Goal: Information Seeking & Learning: Learn about a topic

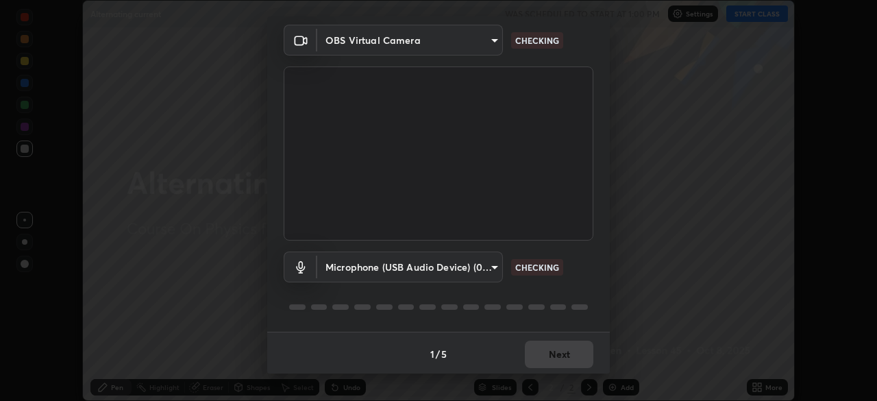
scroll to position [49, 0]
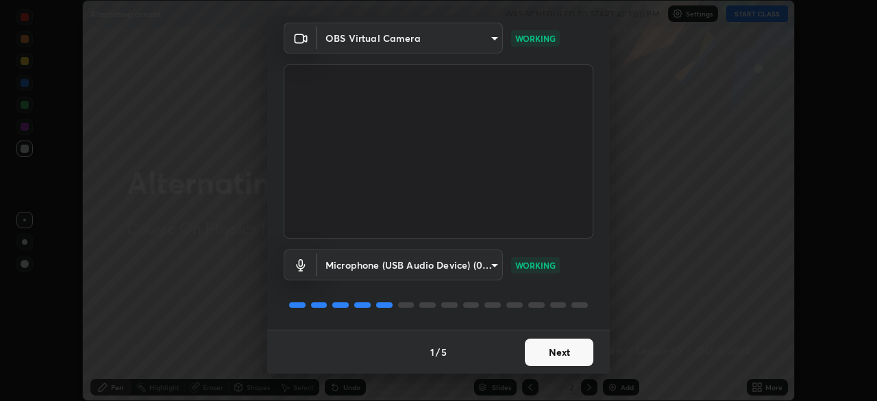
click at [552, 359] on button "Next" at bounding box center [559, 352] width 69 height 27
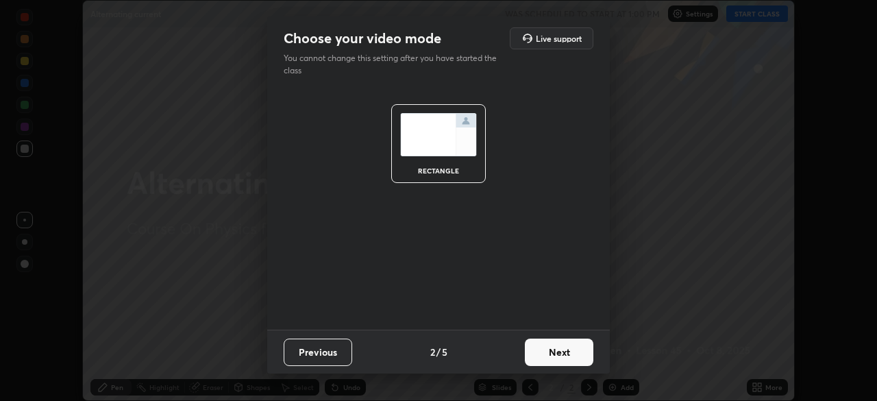
scroll to position [0, 0]
click at [552, 359] on button "Next" at bounding box center [559, 352] width 69 height 27
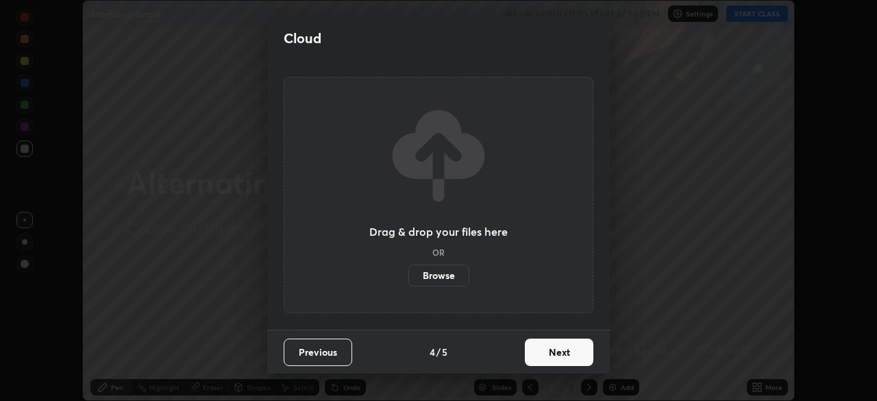
click at [552, 362] on button "Next" at bounding box center [559, 352] width 69 height 27
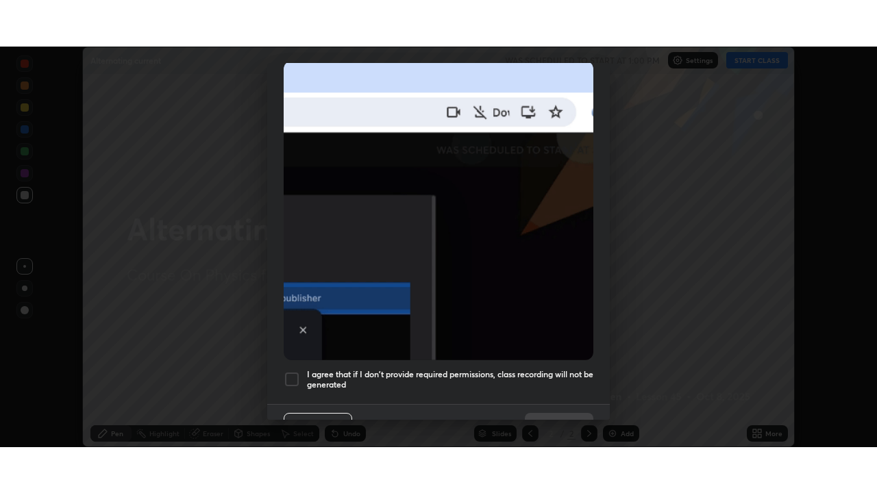
scroll to position [309, 0]
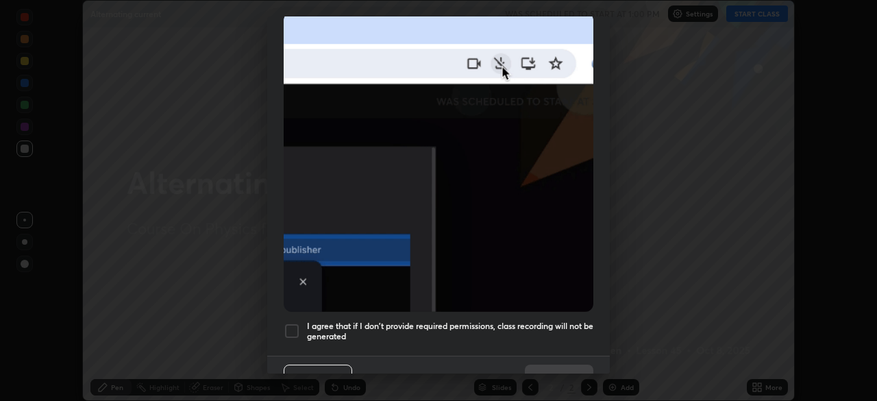
click at [541, 321] on h5 "I agree that if I don't provide required permissions, class recording will not …" at bounding box center [450, 331] width 286 height 21
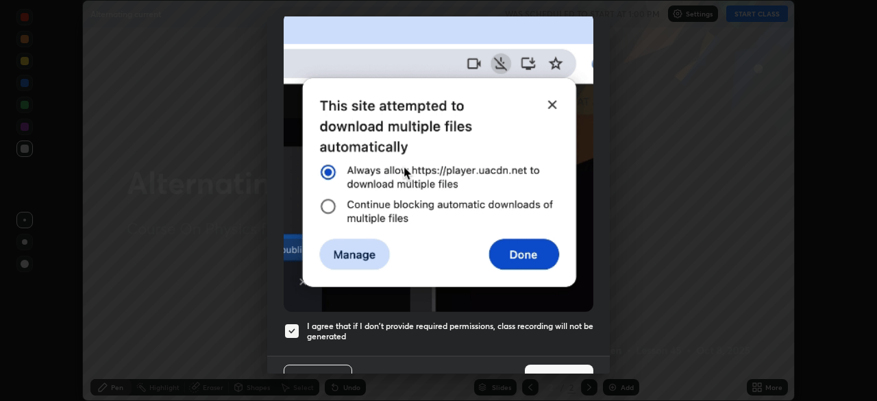
click at [561, 365] on button "Done" at bounding box center [559, 378] width 69 height 27
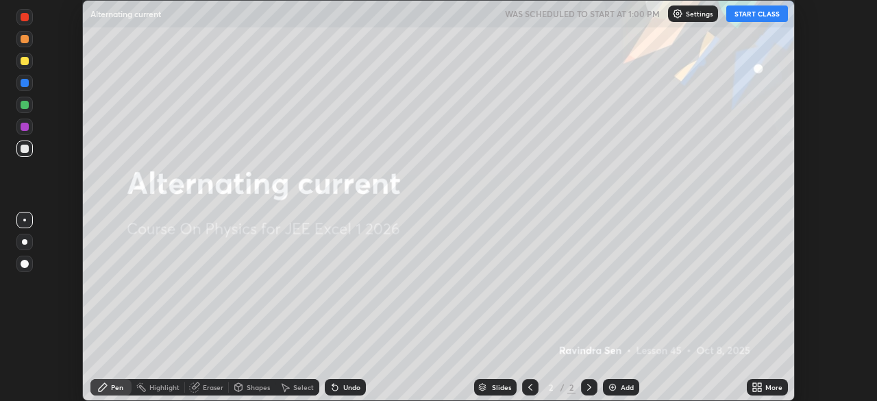
click at [754, 11] on button "START CLASS" at bounding box center [757, 13] width 62 height 16
click at [759, 389] on icon at bounding box center [759, 389] width 3 height 3
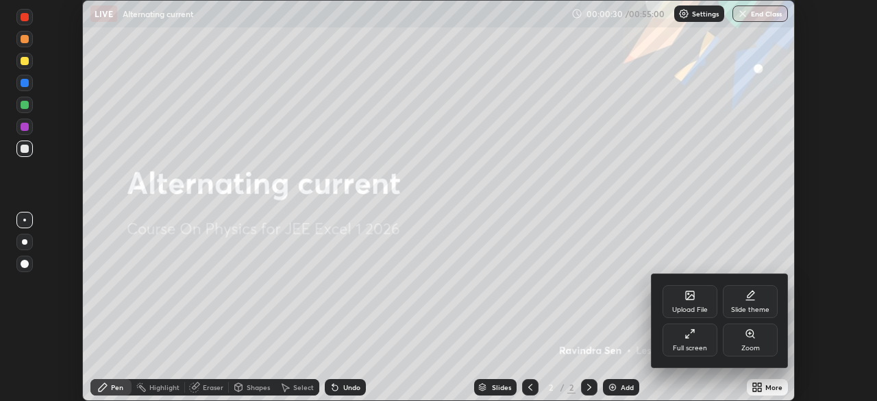
click at [687, 339] on div "Full screen" at bounding box center [690, 339] width 55 height 33
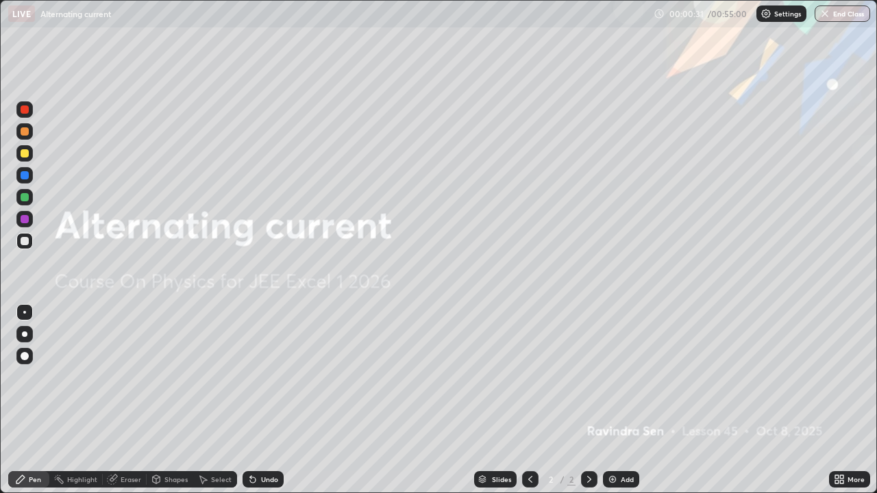
scroll to position [493, 877]
click at [614, 400] on img at bounding box center [612, 479] width 11 height 11
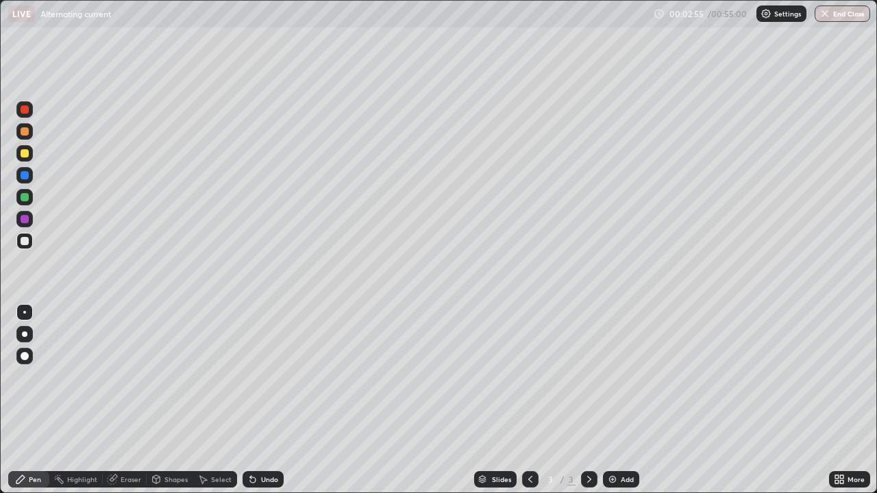
click at [261, 400] on div "Undo" at bounding box center [269, 479] width 17 height 7
click at [262, 400] on div "Undo" at bounding box center [269, 479] width 17 height 7
click at [265, 400] on div "Undo" at bounding box center [269, 479] width 17 height 7
click at [842, 400] on icon at bounding box center [839, 479] width 11 height 11
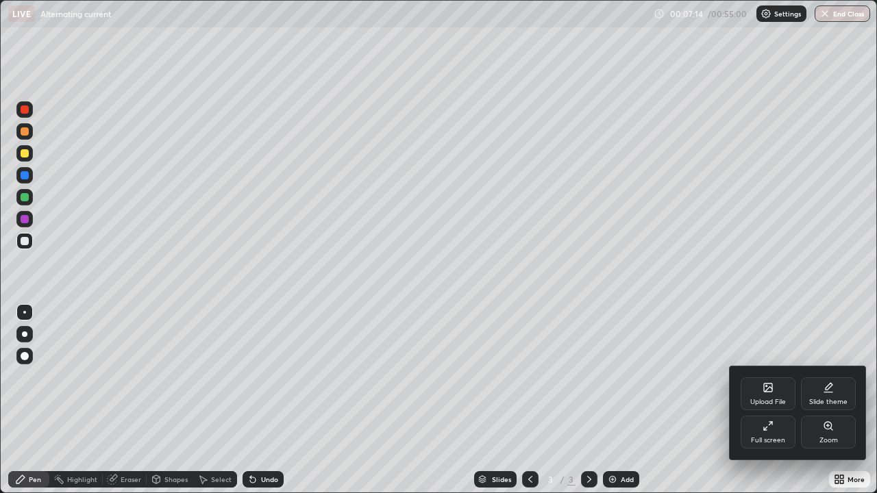
click at [424, 366] on div at bounding box center [438, 246] width 877 height 493
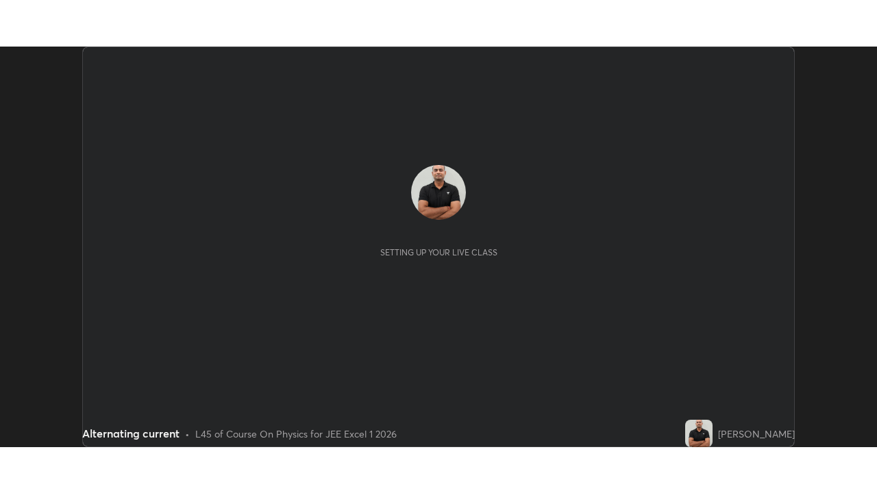
scroll to position [401, 877]
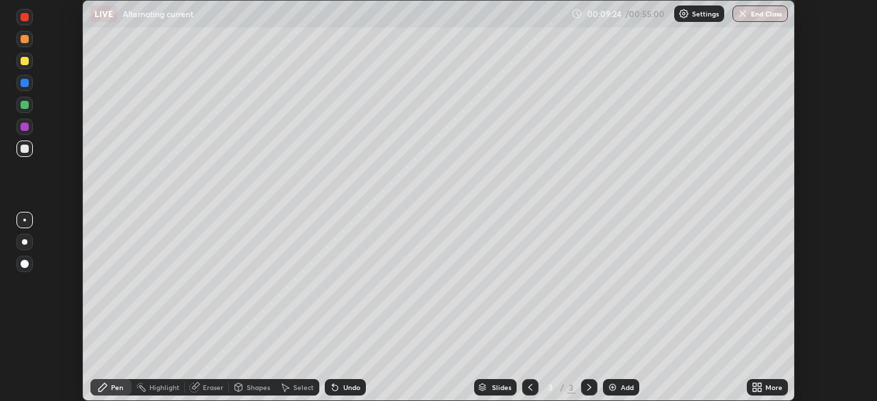
click at [753, 388] on icon at bounding box center [754, 389] width 3 height 3
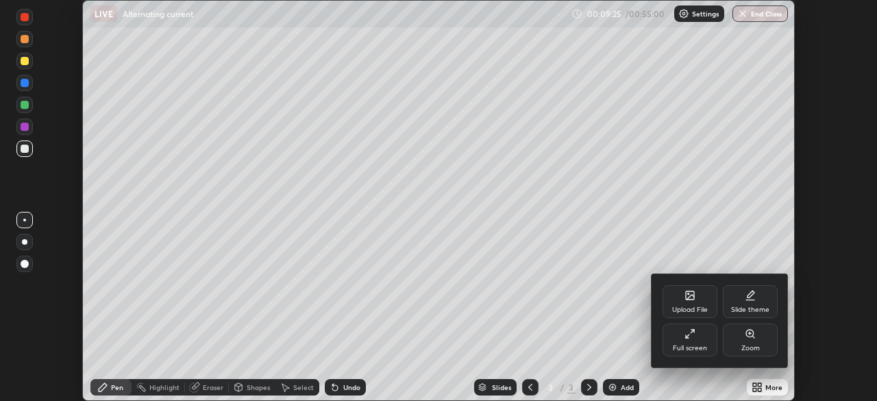
click at [699, 350] on div "Full screen" at bounding box center [690, 348] width 34 height 7
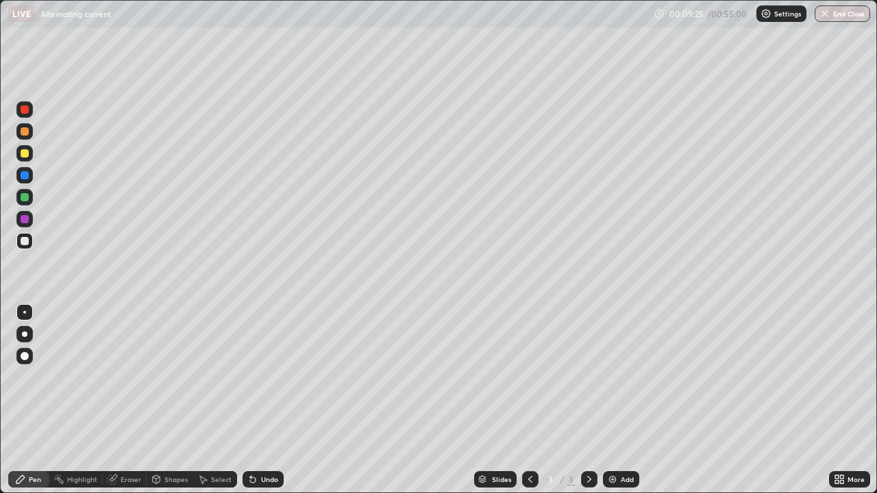
scroll to position [493, 877]
click at [610, 400] on img at bounding box center [612, 479] width 11 height 11
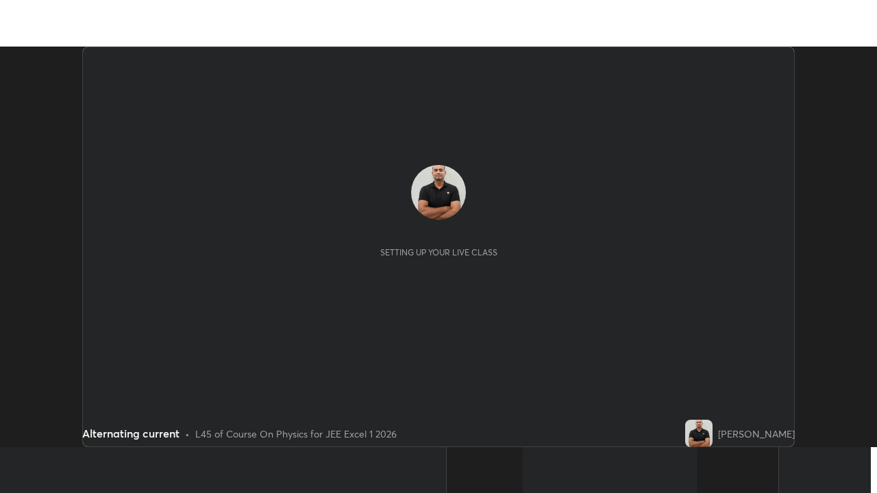
scroll to position [401, 877]
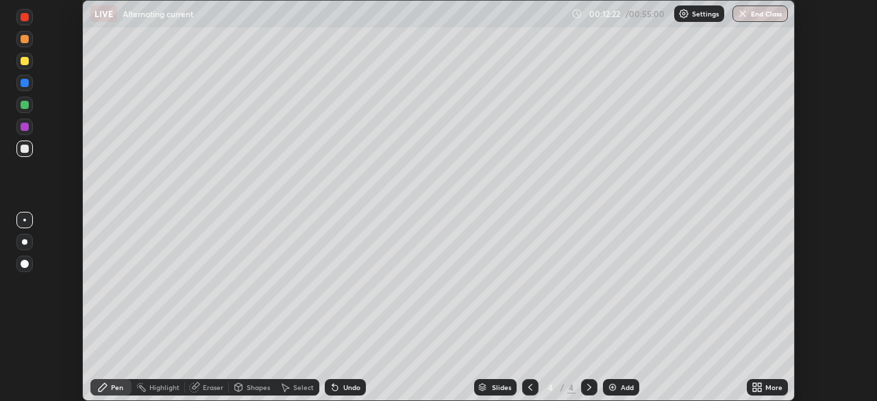
click at [755, 384] on icon at bounding box center [754, 384] width 3 height 3
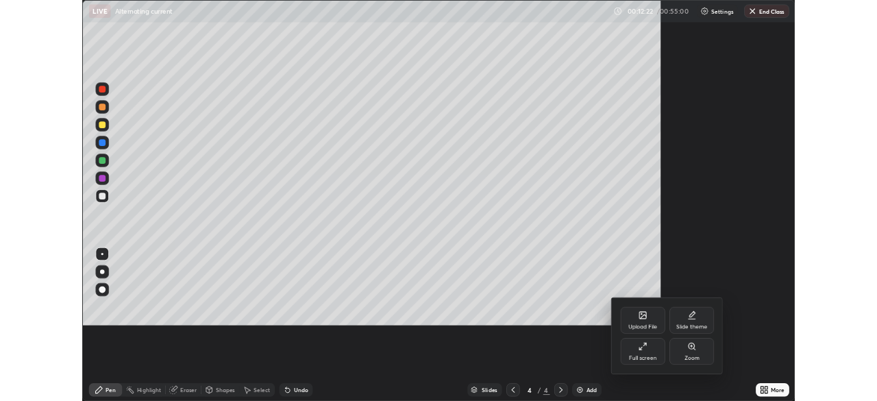
scroll to position [493, 877]
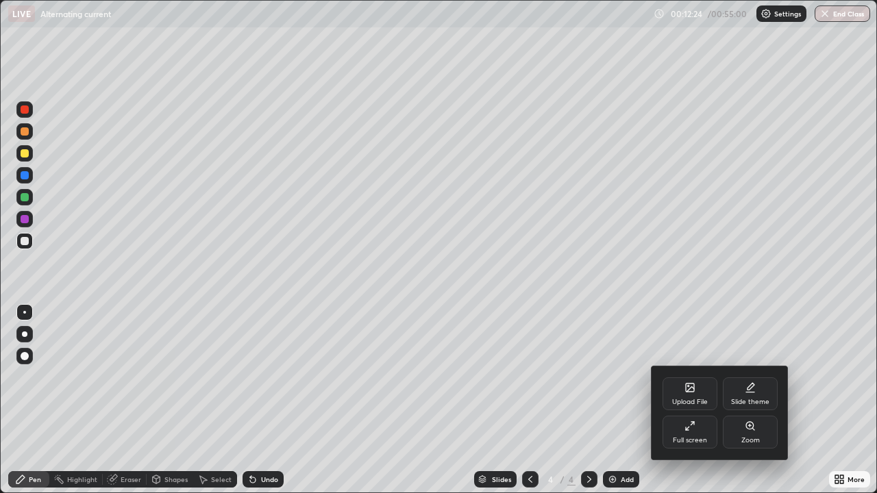
click at [670, 400] on div "Full screen" at bounding box center [690, 432] width 55 height 33
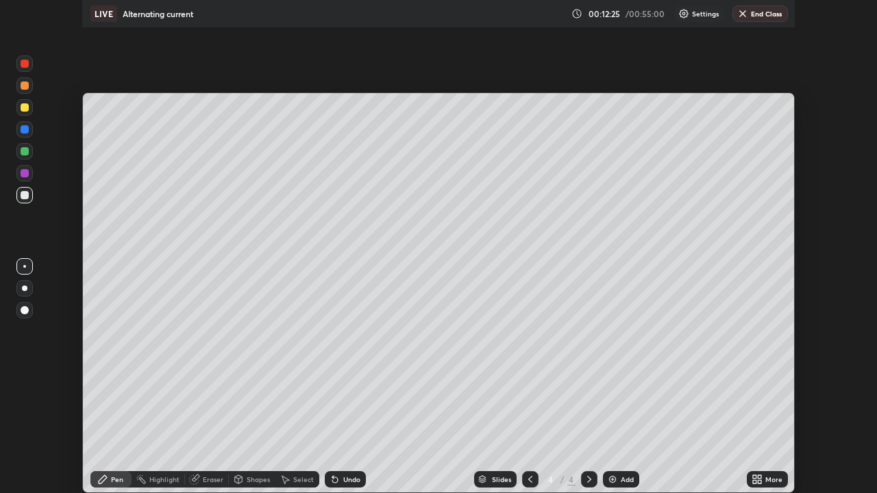
scroll to position [68132, 67655]
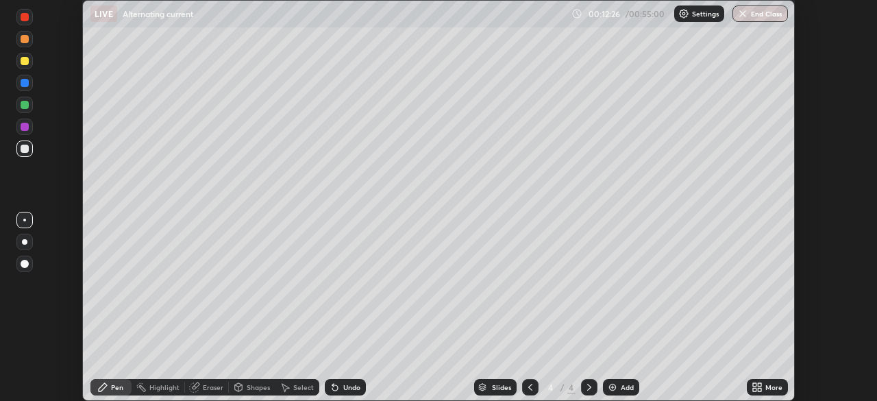
click at [755, 388] on icon at bounding box center [754, 389] width 3 height 3
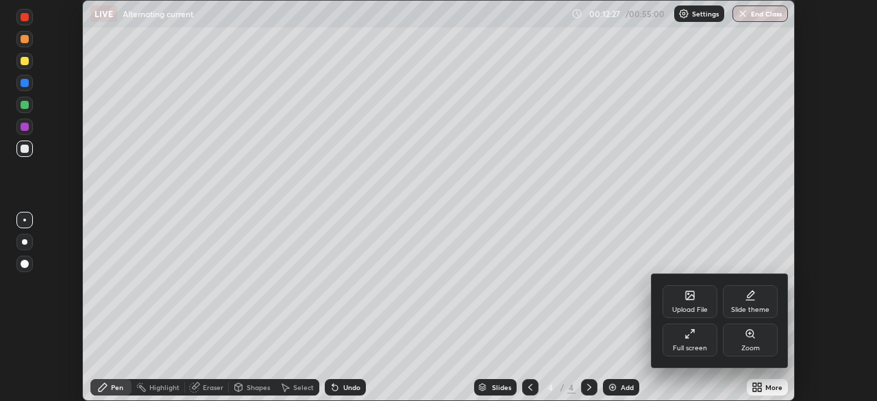
click at [688, 355] on div "Full screen" at bounding box center [690, 339] width 55 height 33
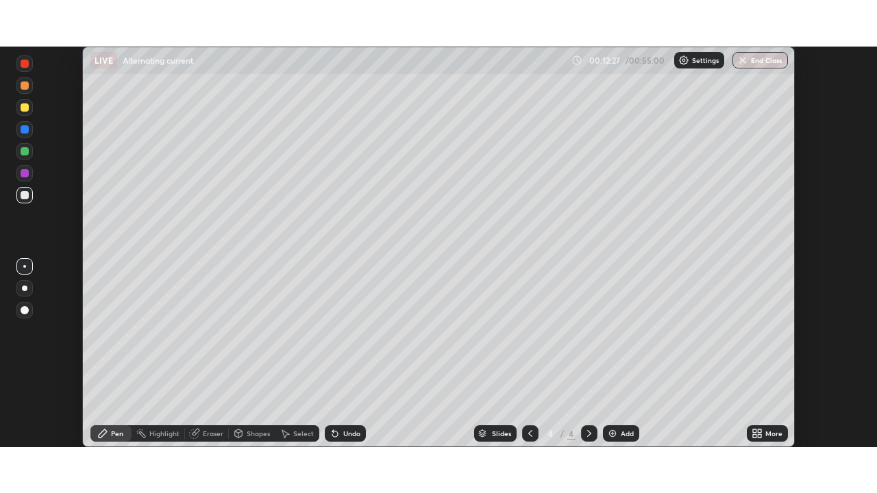
scroll to position [493, 877]
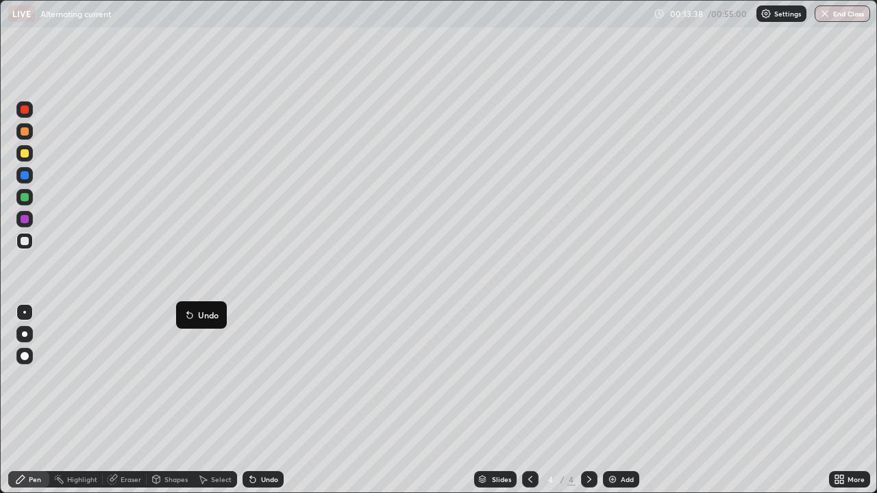
click at [182, 308] on button "Undo" at bounding box center [202, 315] width 40 height 16
click at [258, 400] on div "Undo" at bounding box center [263, 480] width 41 height 16
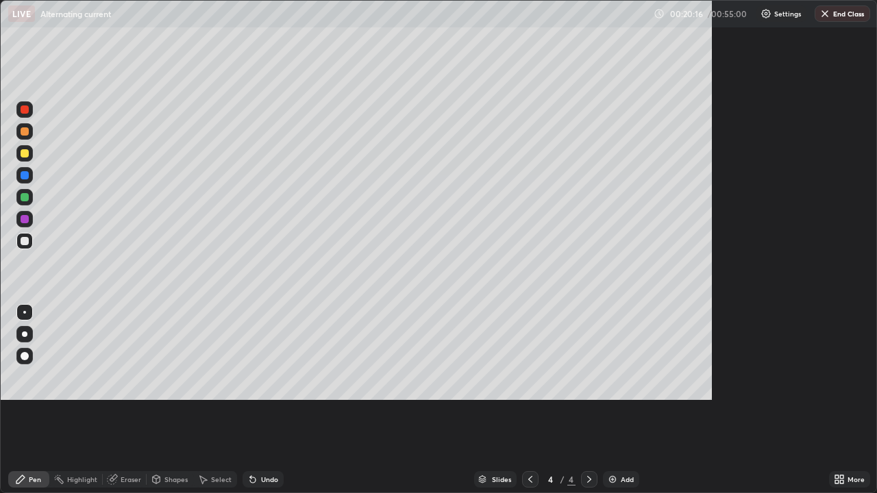
scroll to position [493, 877]
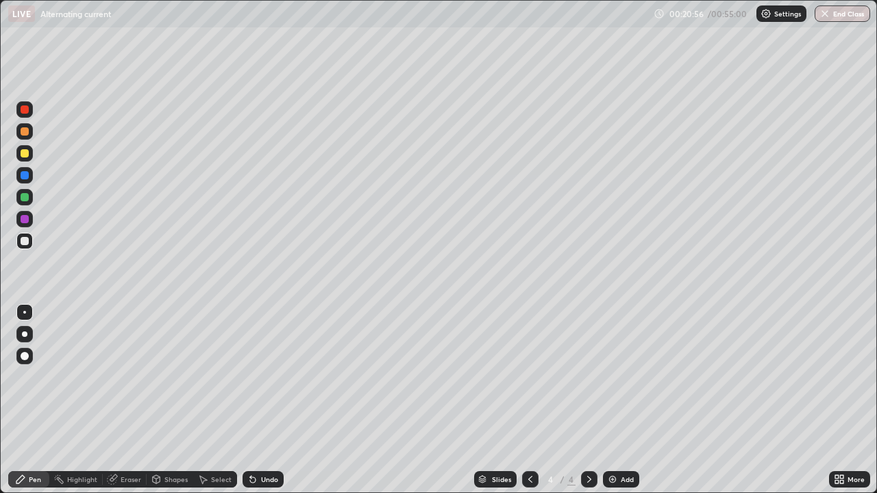
click at [616, 400] on img at bounding box center [612, 479] width 11 height 11
click at [262, 400] on div "Undo" at bounding box center [269, 479] width 17 height 7
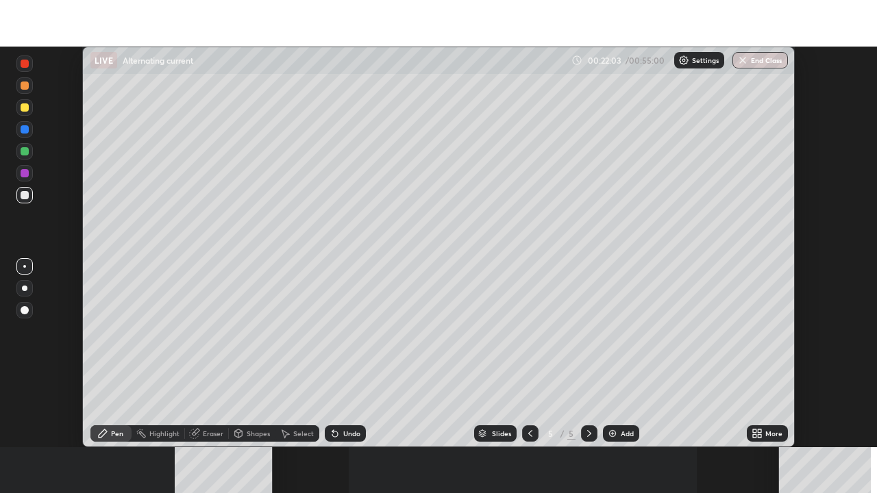
scroll to position [401, 877]
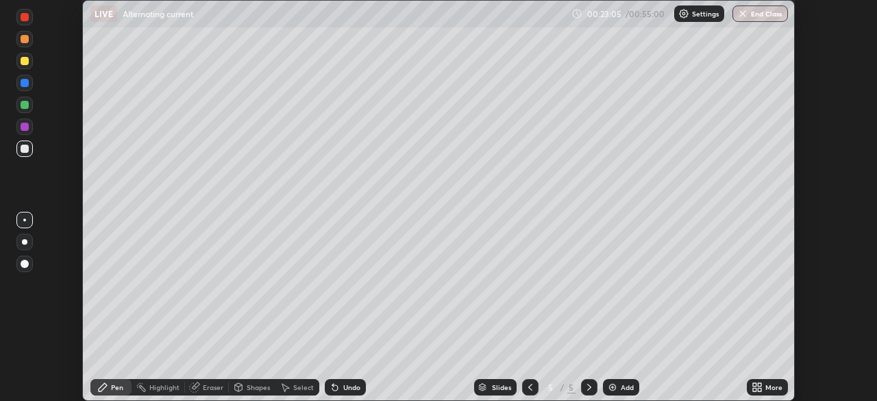
click at [753, 390] on icon at bounding box center [754, 389] width 3 height 3
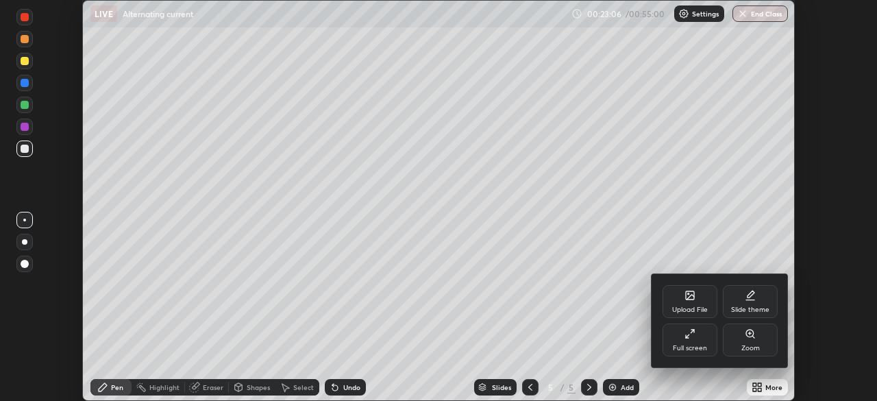
click at [685, 342] on div "Full screen" at bounding box center [690, 339] width 55 height 33
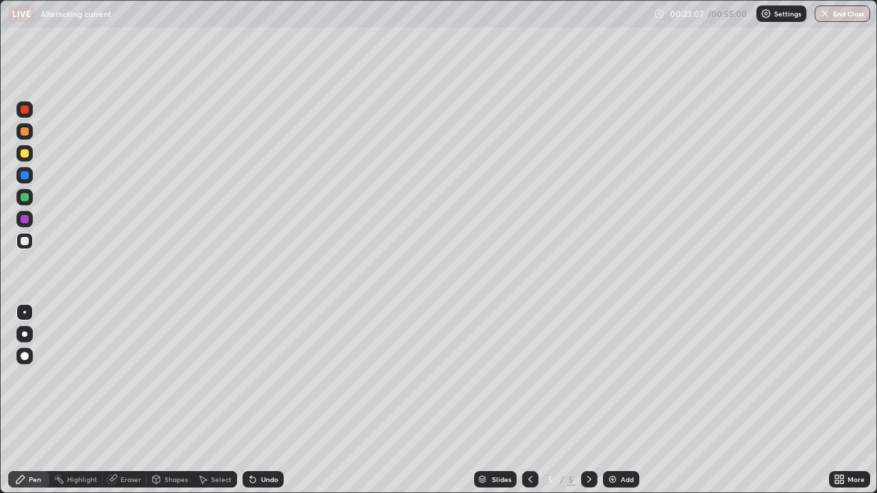
scroll to position [493, 877]
click at [173, 400] on div "Shapes" at bounding box center [175, 479] width 23 height 7
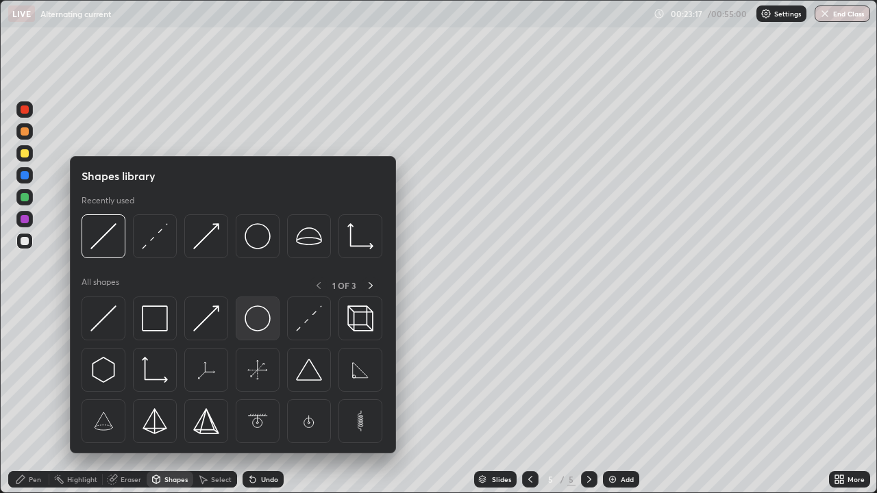
click at [259, 330] on img at bounding box center [258, 319] width 26 height 26
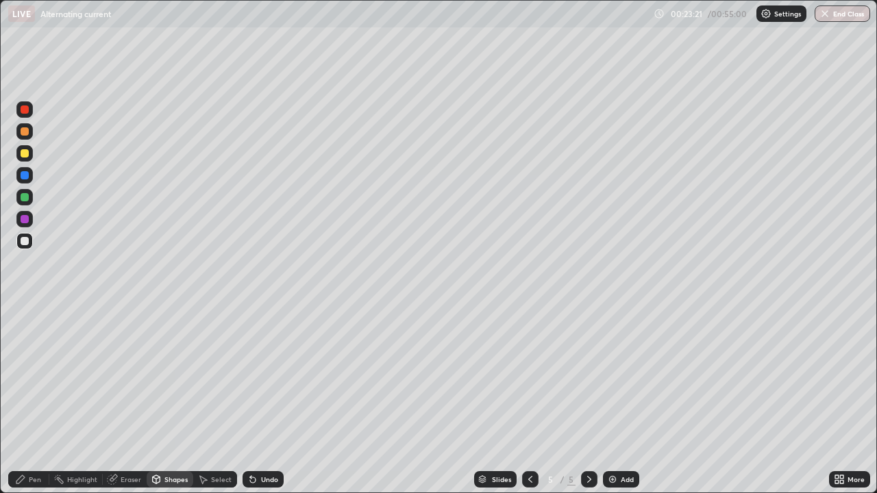
click at [37, 400] on div "Pen" at bounding box center [35, 479] width 12 height 7
click at [162, 400] on div "Shapes" at bounding box center [170, 480] width 47 height 16
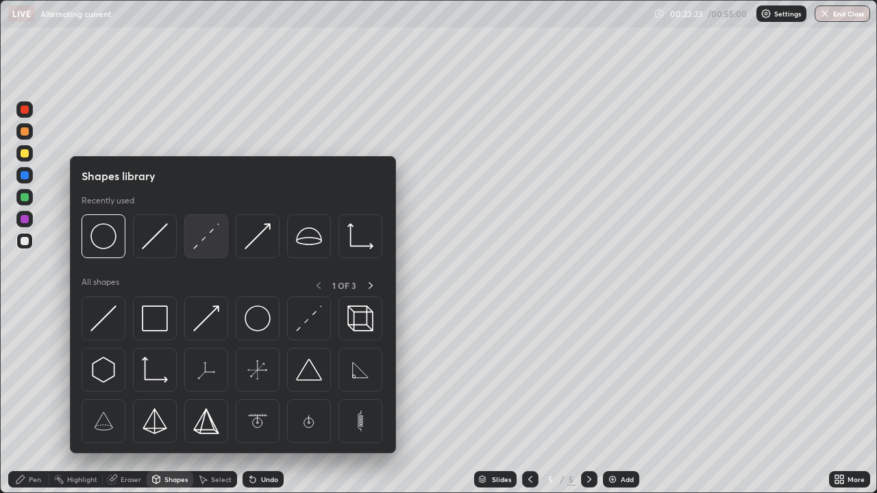
click at [202, 250] on div at bounding box center [206, 237] width 44 height 44
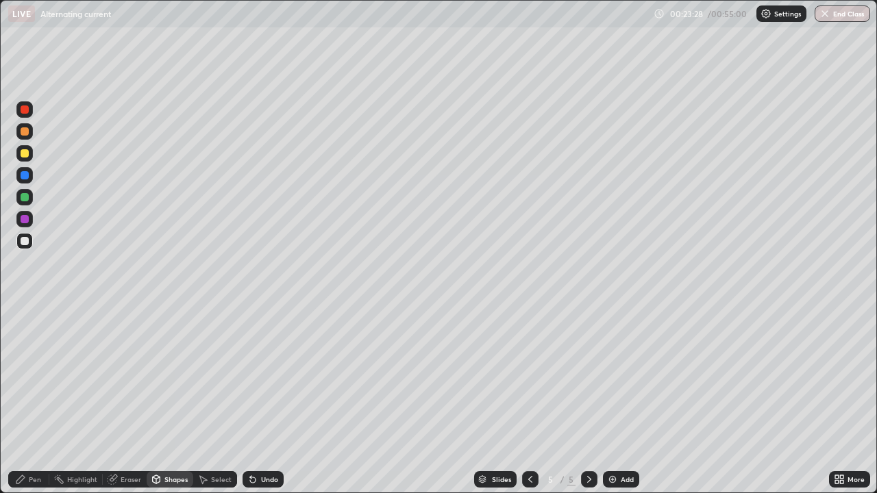
click at [30, 400] on div "Pen" at bounding box center [35, 479] width 12 height 7
click at [261, 400] on div "Undo" at bounding box center [269, 479] width 17 height 7
click at [129, 400] on div "Eraser" at bounding box center [131, 479] width 21 height 7
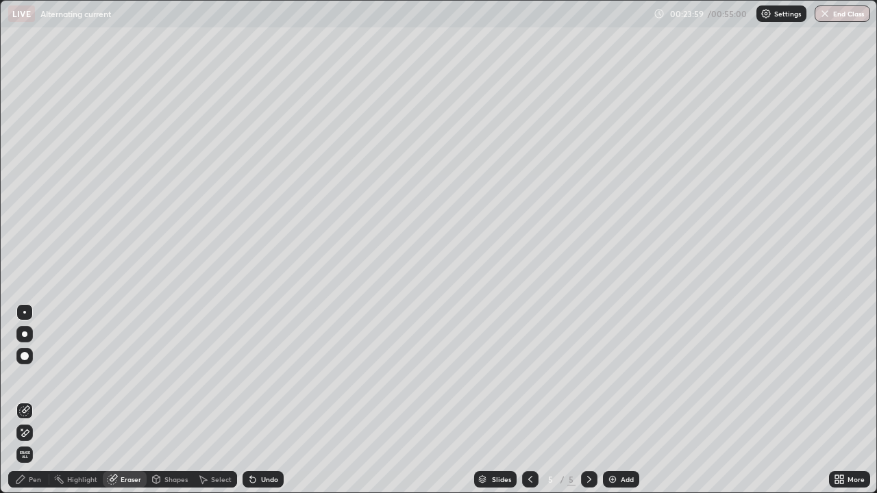
click at [25, 400] on icon at bounding box center [20, 479] width 11 height 11
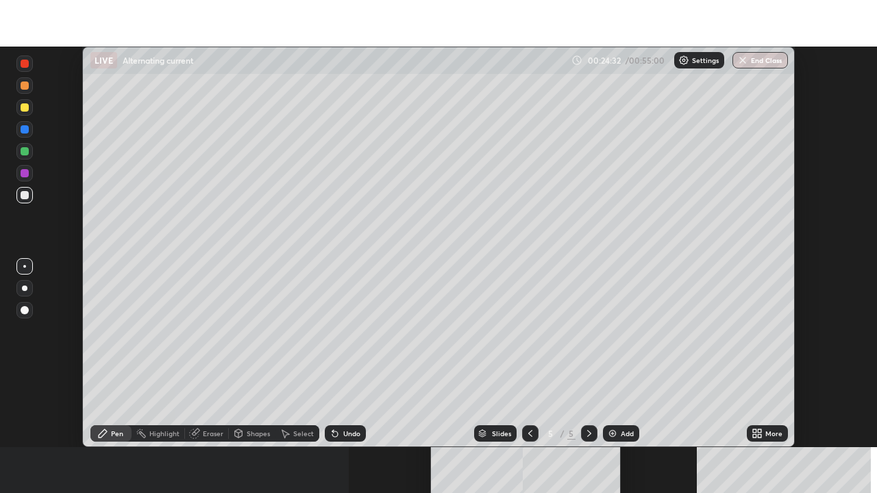
scroll to position [401, 877]
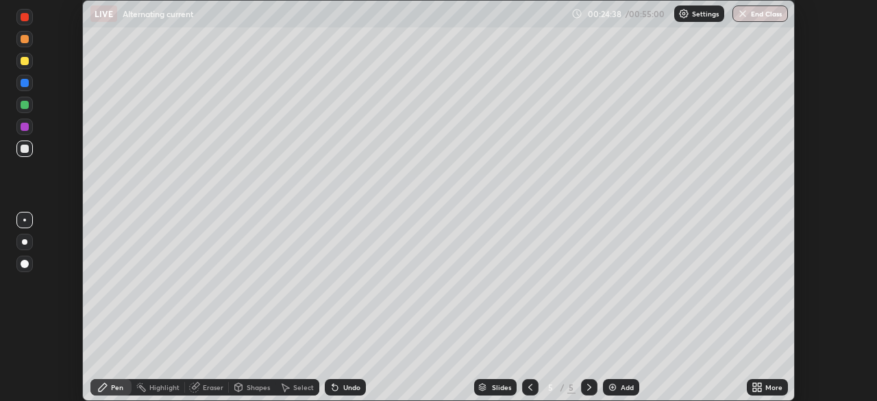
click at [755, 387] on icon at bounding box center [757, 387] width 11 height 11
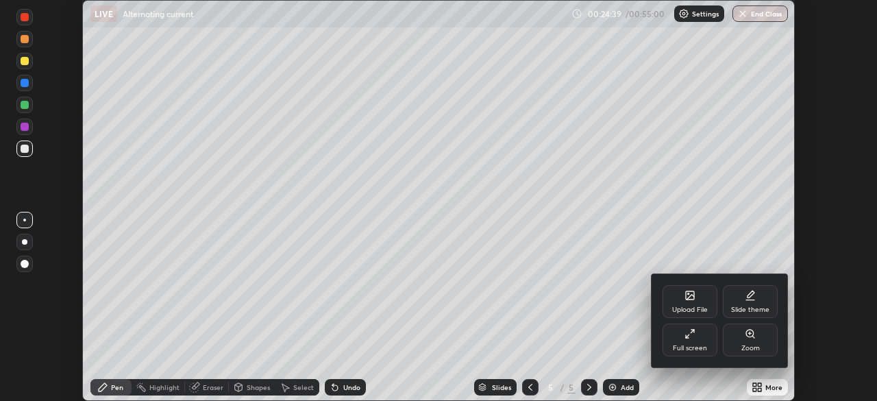
click at [675, 347] on div "Full screen" at bounding box center [690, 348] width 34 height 7
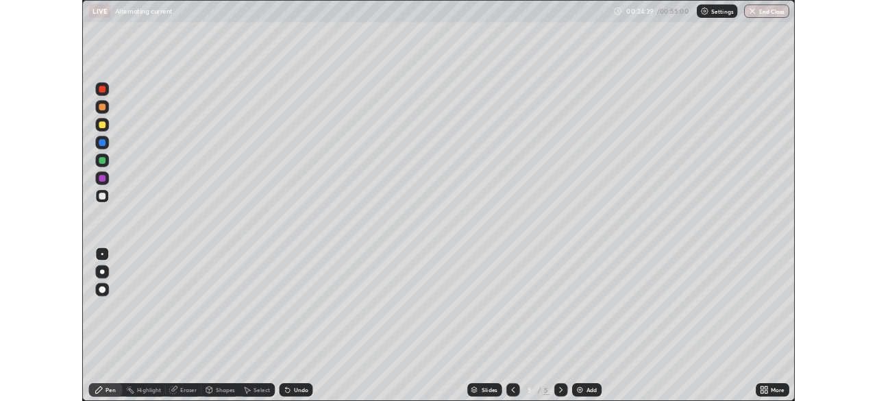
scroll to position [493, 877]
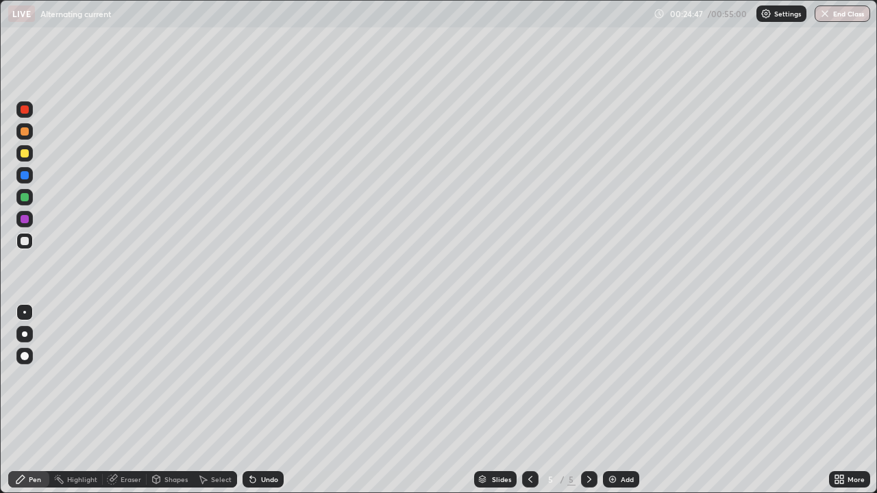
click at [269, 400] on div "Undo" at bounding box center [269, 479] width 17 height 7
click at [272, 400] on div "Undo" at bounding box center [269, 479] width 17 height 7
click at [267, 400] on div "Undo" at bounding box center [263, 480] width 41 height 16
click at [121, 400] on div "Eraser" at bounding box center [131, 479] width 21 height 7
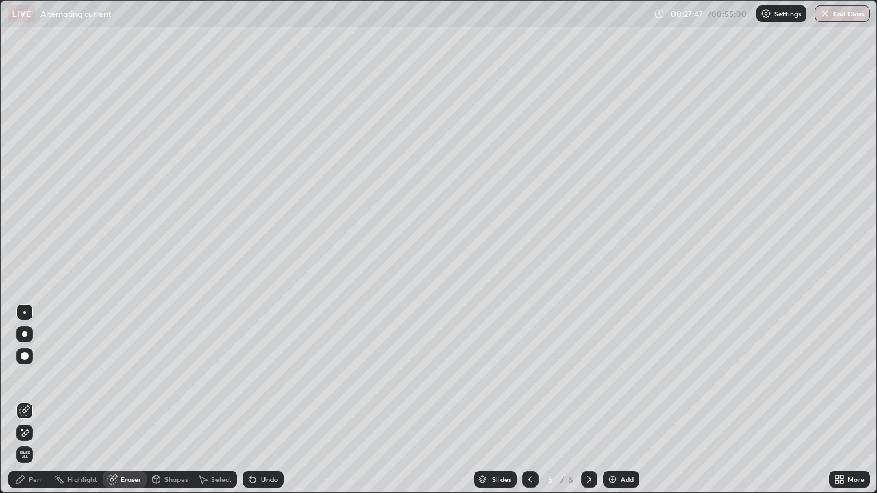
click at [33, 400] on div "Pen" at bounding box center [28, 480] width 41 height 16
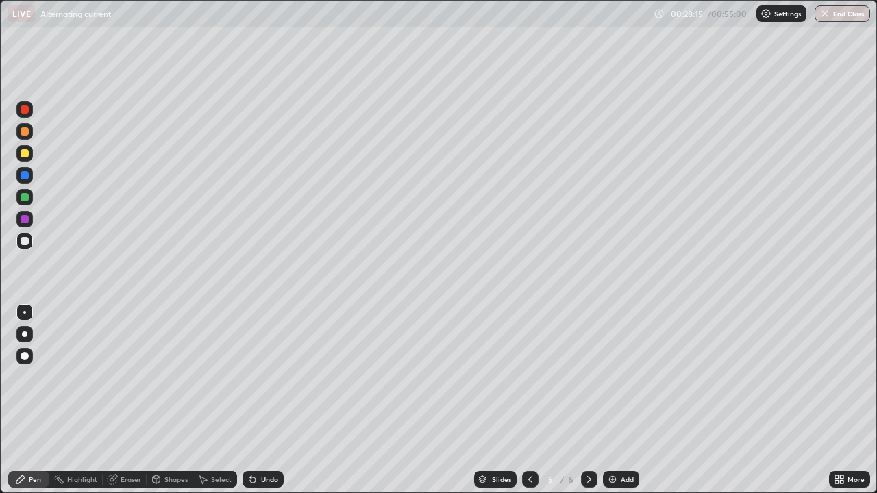
click at [607, 400] on img at bounding box center [612, 479] width 11 height 11
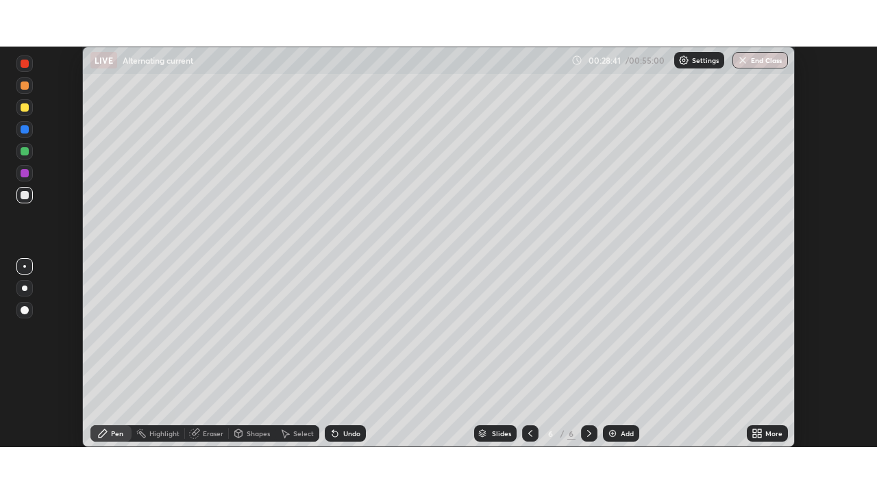
scroll to position [68132, 67655]
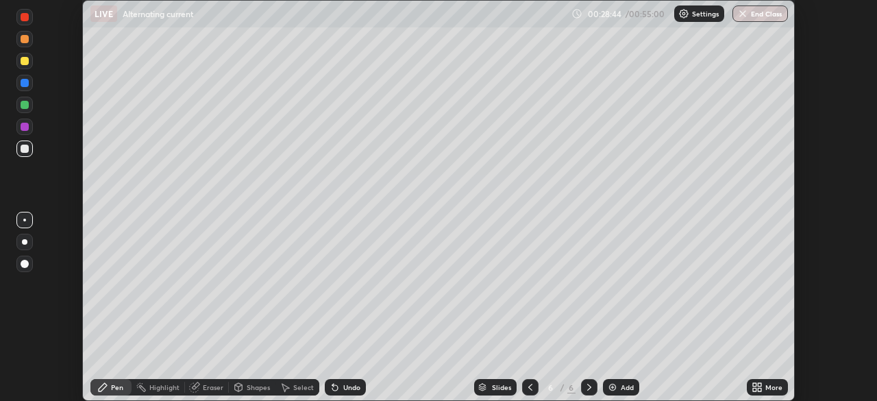
click at [753, 385] on icon at bounding box center [754, 384] width 3 height 3
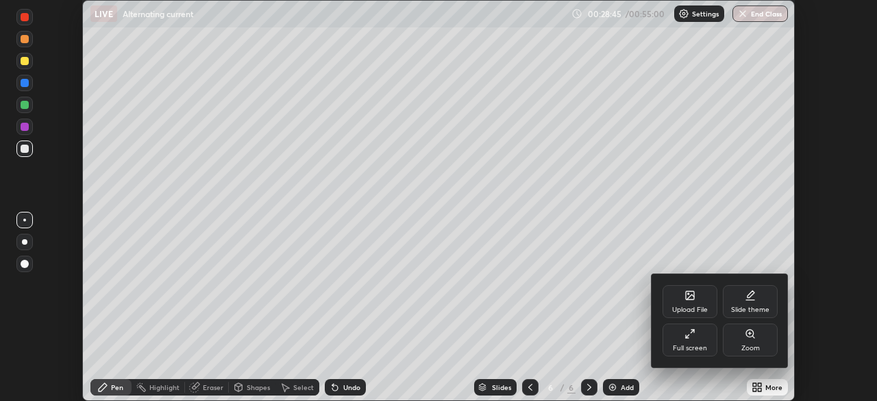
click at [687, 341] on div "Full screen" at bounding box center [690, 339] width 55 height 33
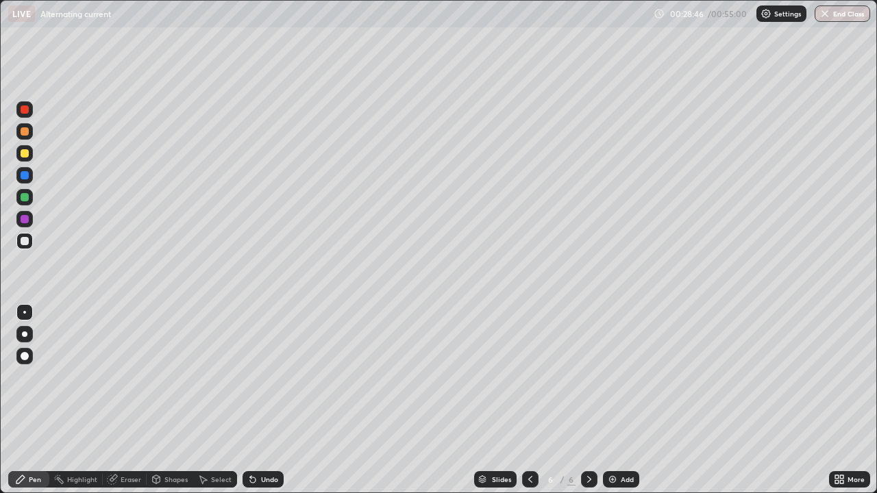
scroll to position [493, 877]
click at [126, 400] on div "Eraser" at bounding box center [131, 479] width 21 height 7
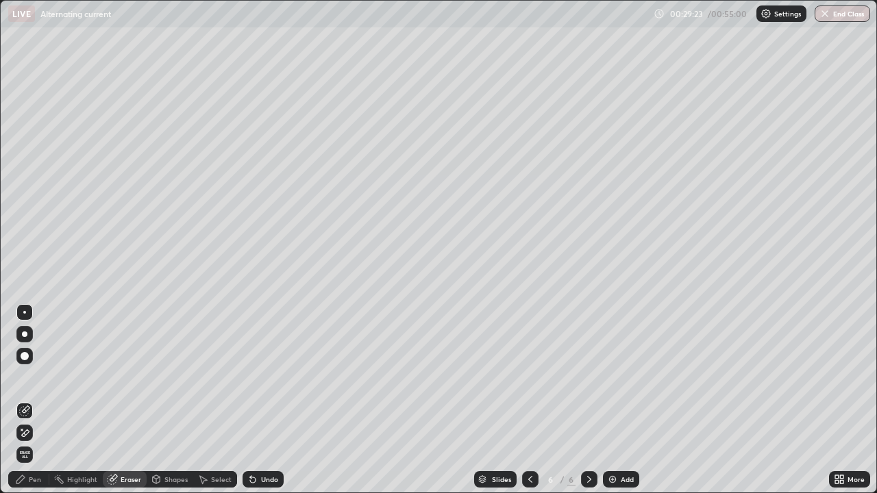
click at [35, 400] on div "Pen" at bounding box center [35, 479] width 12 height 7
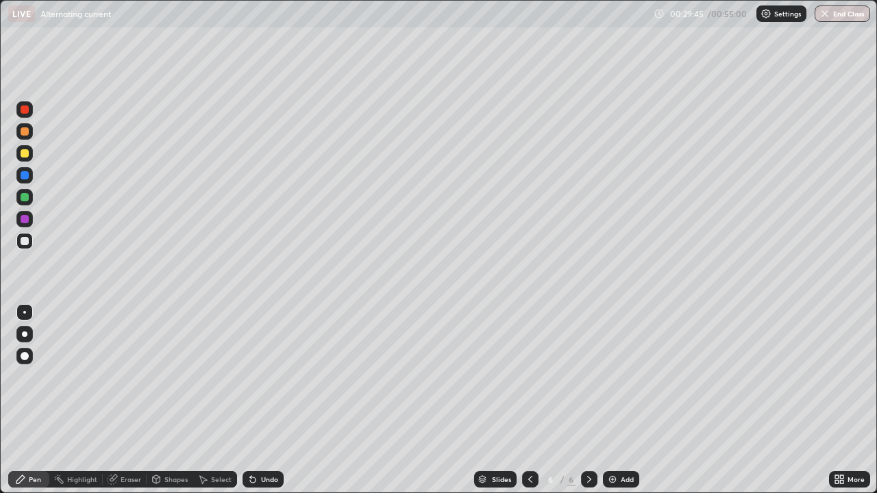
click at [23, 154] on div at bounding box center [25, 153] width 8 height 8
click at [27, 177] on div at bounding box center [25, 175] width 8 height 8
click at [26, 201] on div at bounding box center [25, 197] width 8 height 8
click at [21, 241] on div at bounding box center [25, 241] width 8 height 8
click at [23, 242] on div at bounding box center [25, 241] width 8 height 8
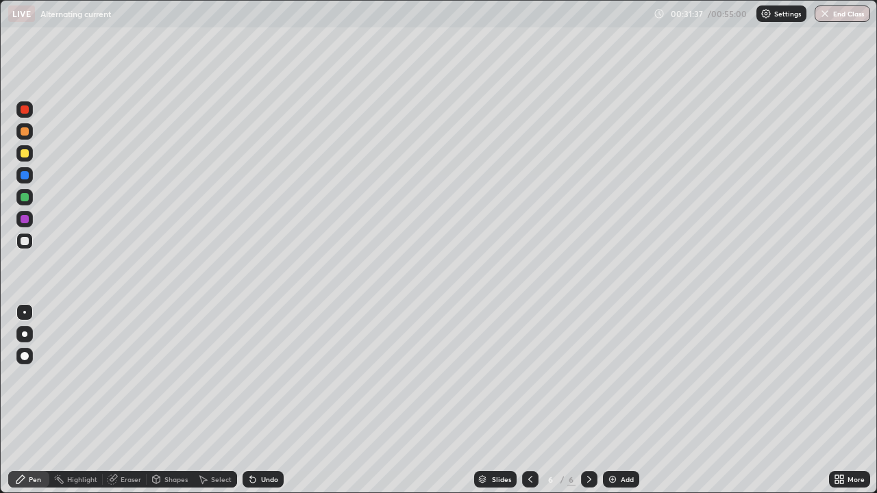
click at [261, 400] on div "Undo" at bounding box center [269, 479] width 17 height 7
click at [25, 153] on div at bounding box center [25, 153] width 8 height 8
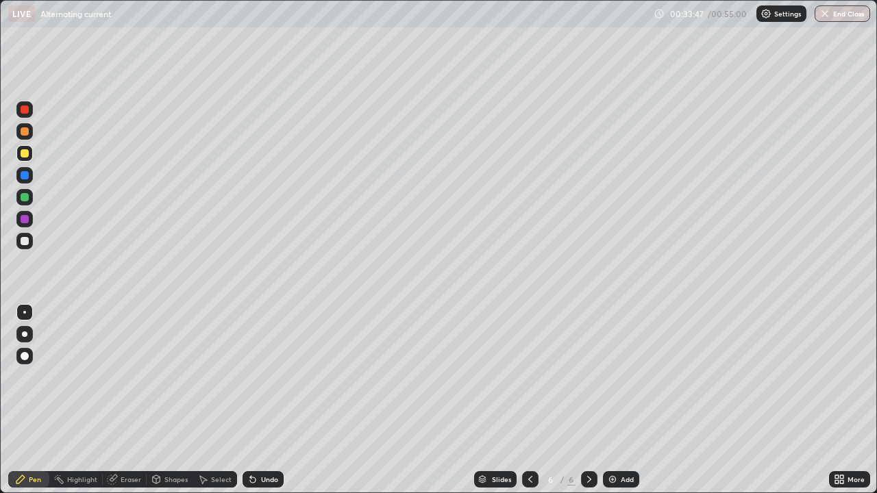
click at [176, 400] on div "Shapes" at bounding box center [175, 479] width 23 height 7
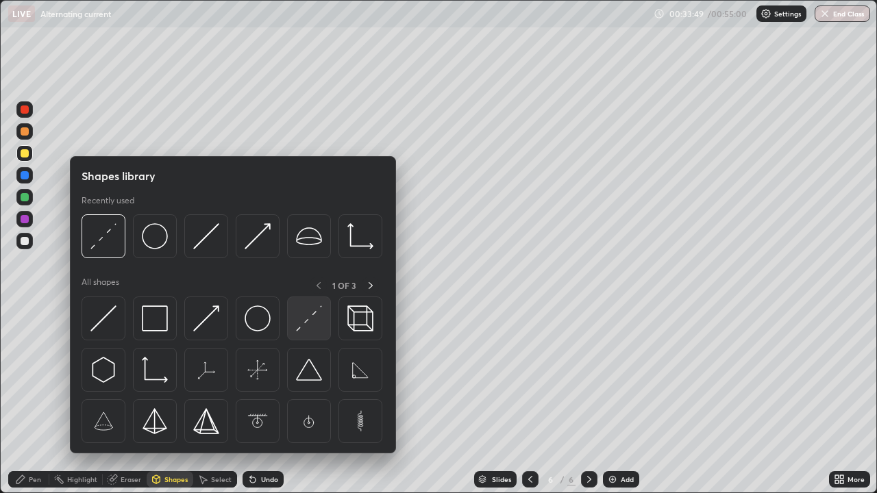
click at [310, 324] on img at bounding box center [309, 319] width 26 height 26
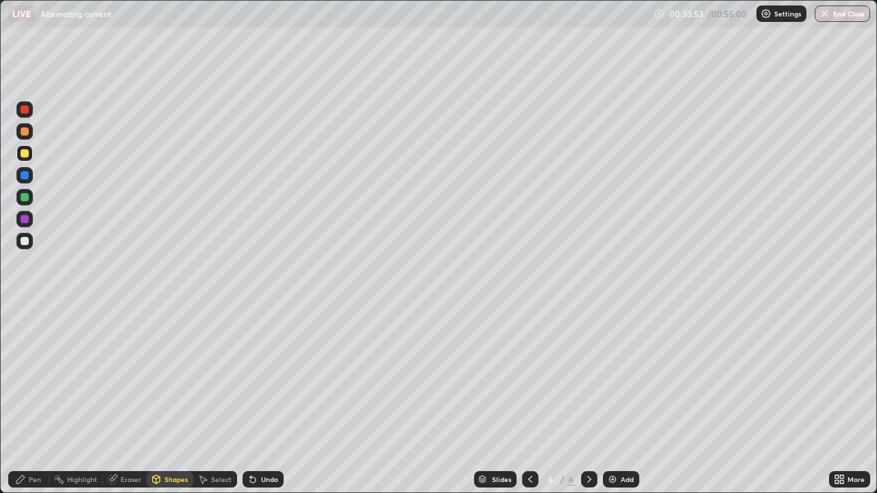
click at [34, 400] on div "Pen" at bounding box center [35, 479] width 12 height 7
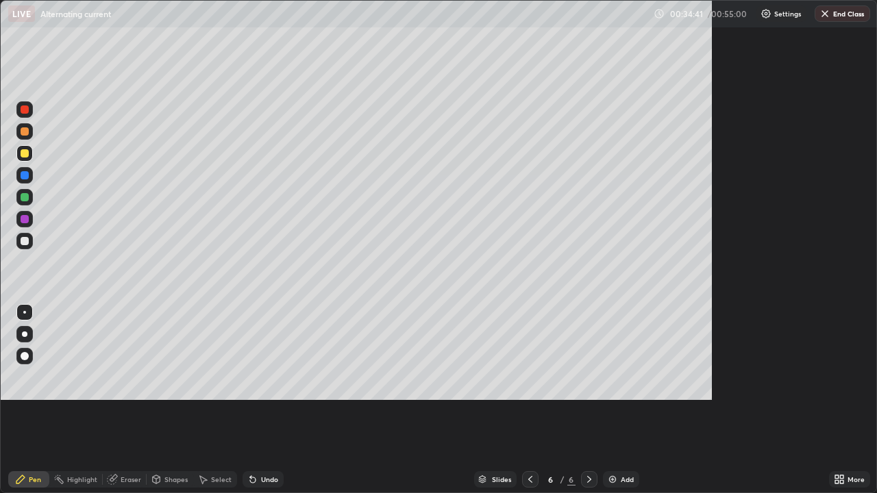
scroll to position [493, 877]
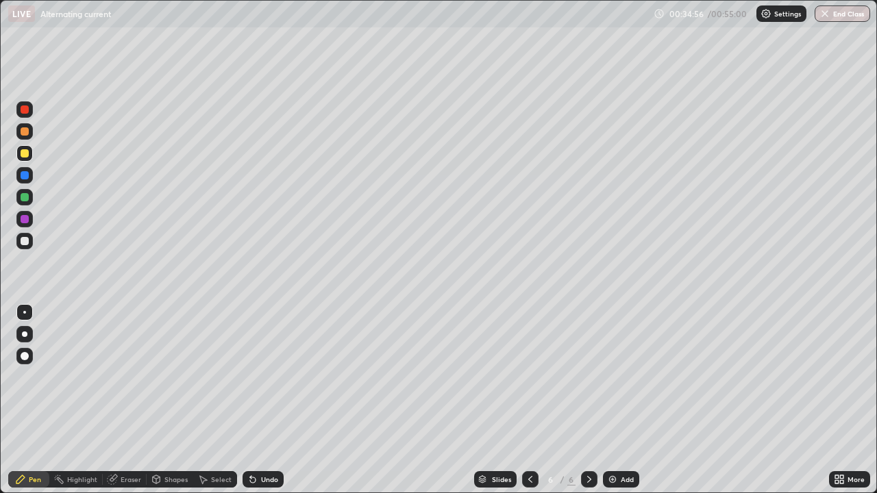
click at [262, 400] on div "Undo" at bounding box center [269, 479] width 17 height 7
click at [263, 400] on div "Undo" at bounding box center [269, 479] width 17 height 7
click at [265, 400] on div "Undo" at bounding box center [263, 480] width 41 height 16
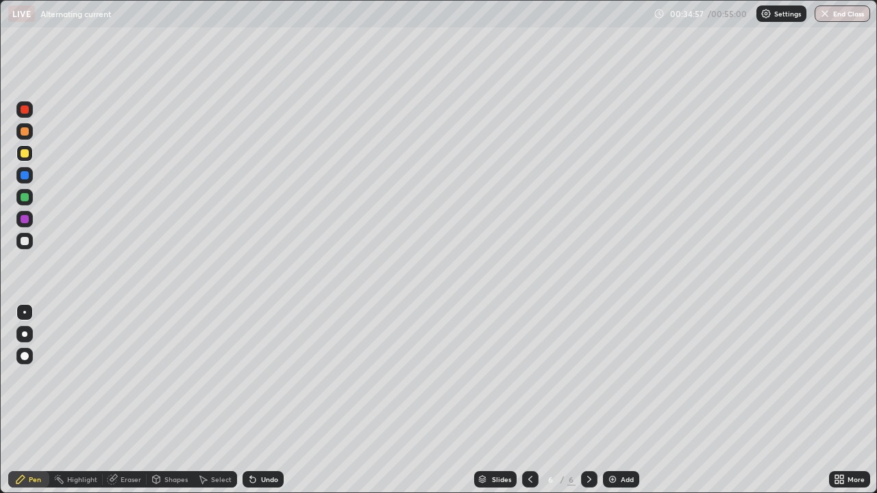
click at [265, 400] on div "Undo" at bounding box center [263, 480] width 41 height 16
click at [268, 400] on div "Undo" at bounding box center [263, 480] width 41 height 16
click at [271, 400] on div "Undo" at bounding box center [263, 480] width 41 height 16
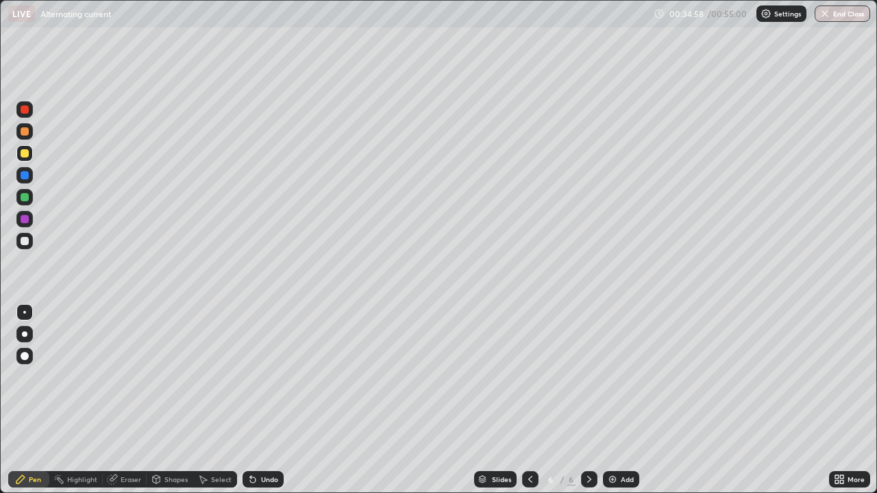
click at [272, 400] on div "Undo" at bounding box center [263, 480] width 41 height 16
click at [273, 400] on div "Undo" at bounding box center [263, 480] width 41 height 16
click at [26, 221] on div at bounding box center [25, 219] width 8 height 8
click at [121, 400] on div "Eraser" at bounding box center [131, 479] width 21 height 7
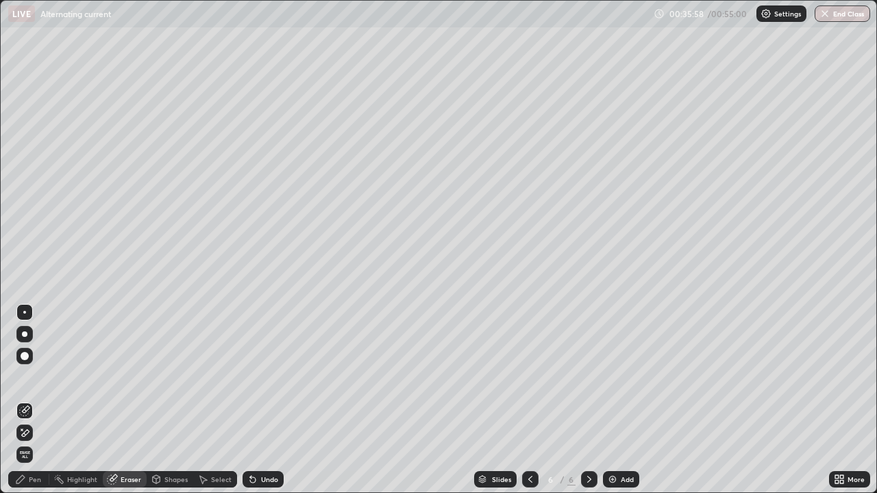
click at [35, 400] on div "Pen" at bounding box center [35, 479] width 12 height 7
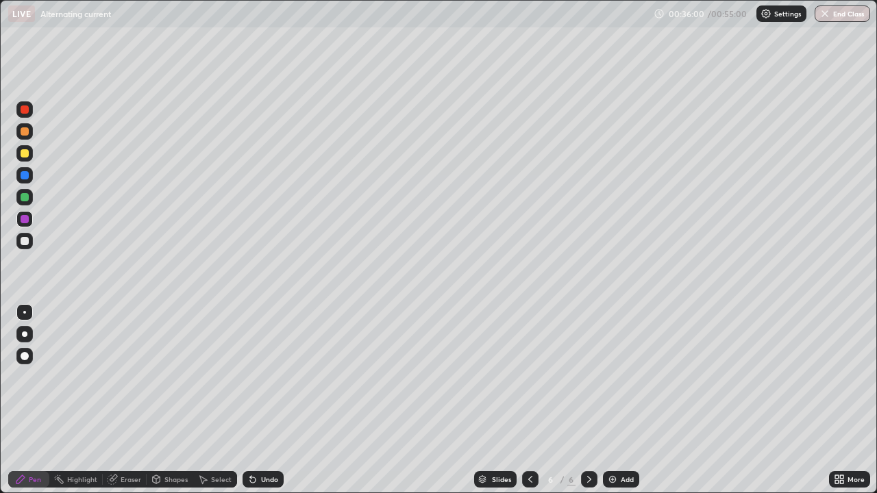
click at [261, 400] on div "Undo" at bounding box center [269, 479] width 17 height 7
click at [262, 400] on div "Undo" at bounding box center [269, 479] width 17 height 7
click at [23, 247] on div at bounding box center [24, 241] width 16 height 16
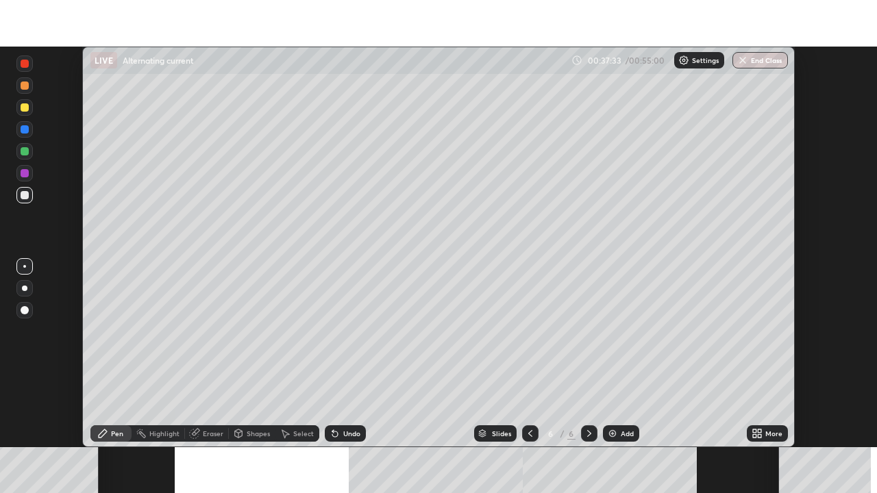
scroll to position [401, 877]
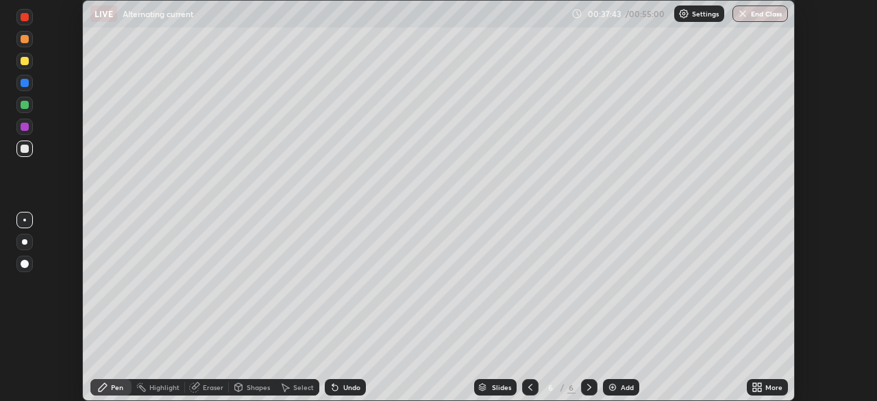
click at [755, 389] on icon at bounding box center [754, 389] width 3 height 3
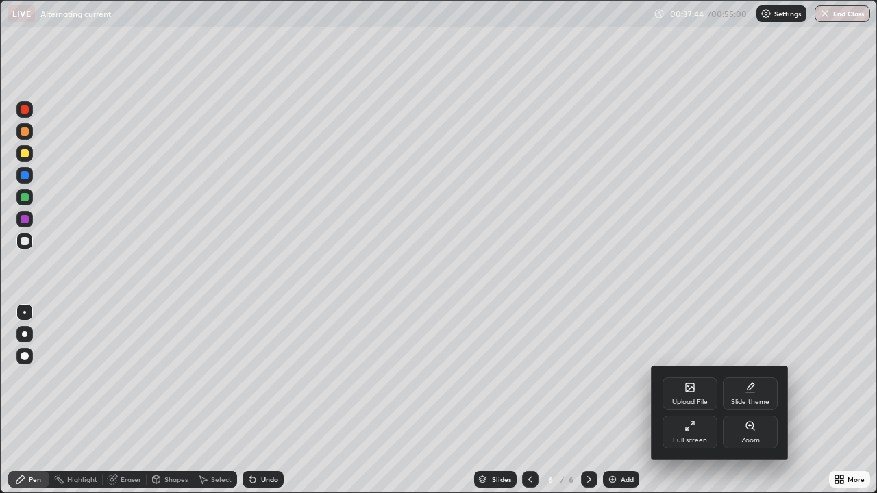
scroll to position [493, 877]
click at [156, 400] on div at bounding box center [438, 246] width 877 height 493
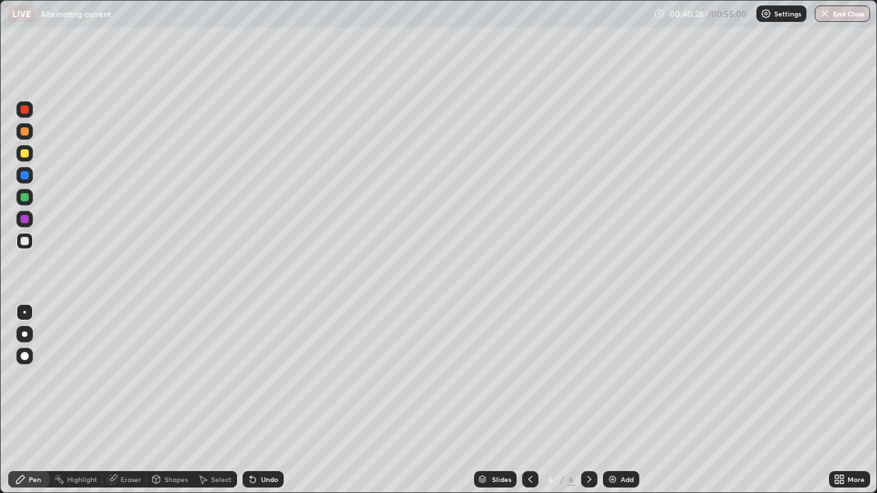
click at [615, 400] on img at bounding box center [612, 479] width 11 height 11
click at [272, 400] on div "Undo" at bounding box center [269, 479] width 17 height 7
click at [845, 16] on button "End Class" at bounding box center [843, 13] width 54 height 16
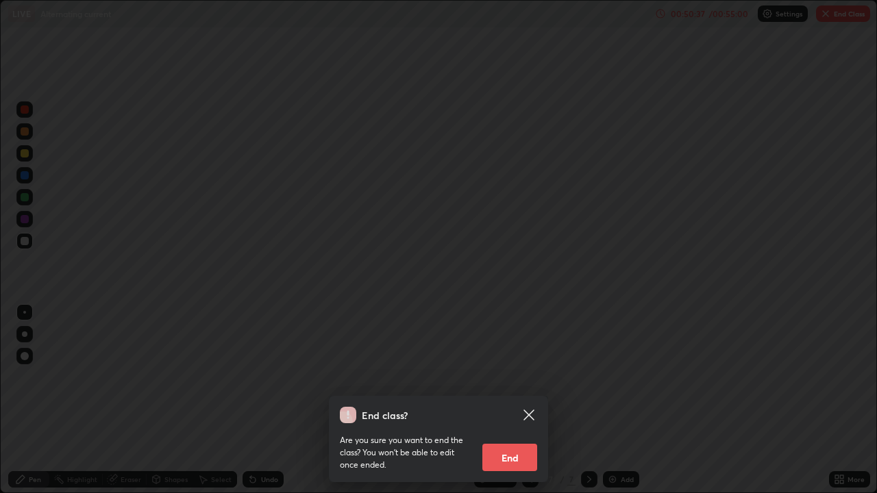
click at [525, 400] on button "End" at bounding box center [509, 457] width 55 height 27
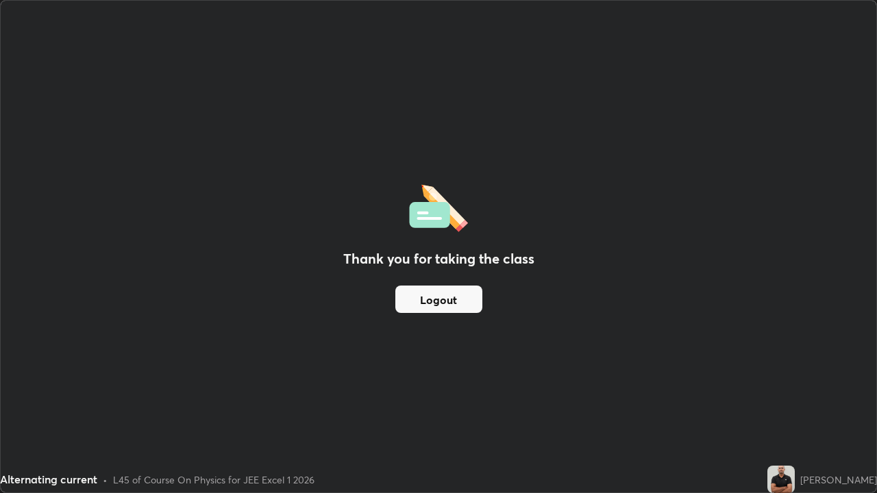
click at [434, 297] on button "Logout" at bounding box center [438, 299] width 87 height 27
